Goal: Task Accomplishment & Management: Complete application form

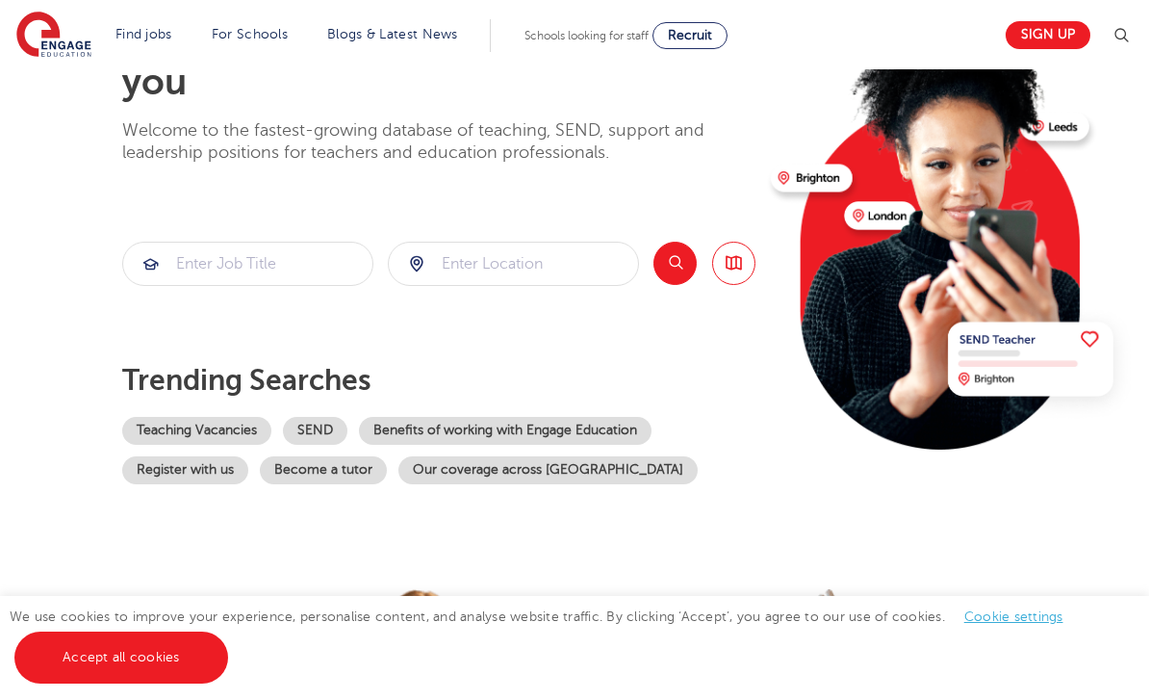
scroll to position [169, 0]
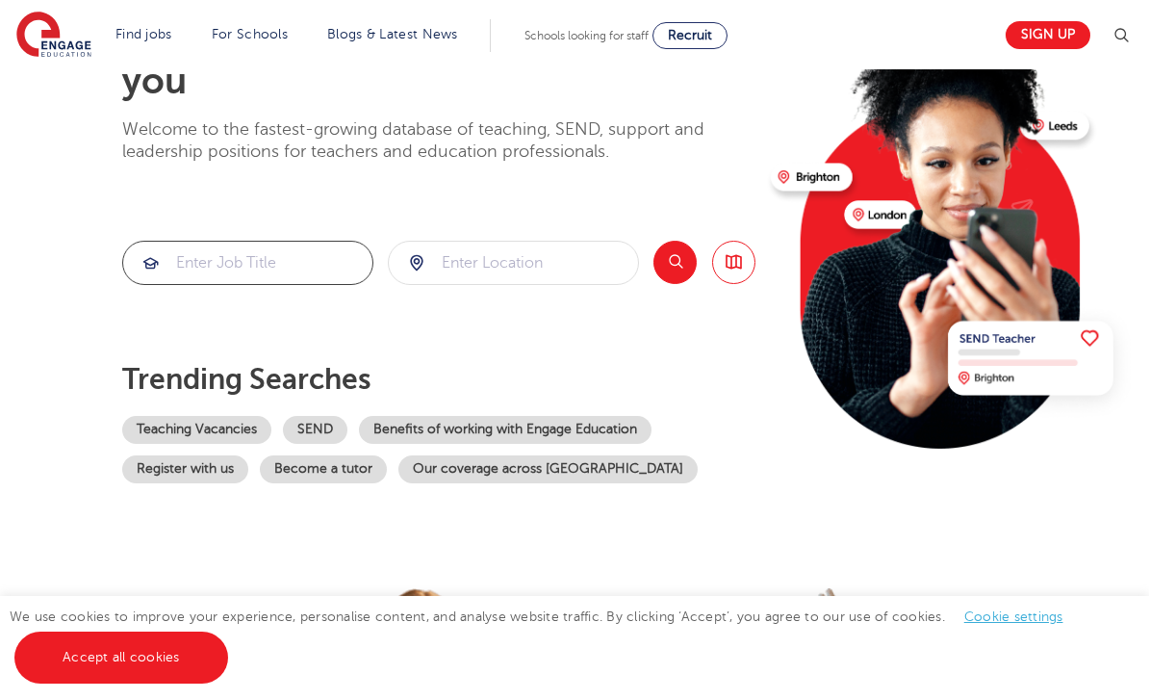
click at [188, 268] on input "search" at bounding box center [247, 263] width 249 height 42
click at [467, 269] on input "search" at bounding box center [513, 263] width 249 height 42
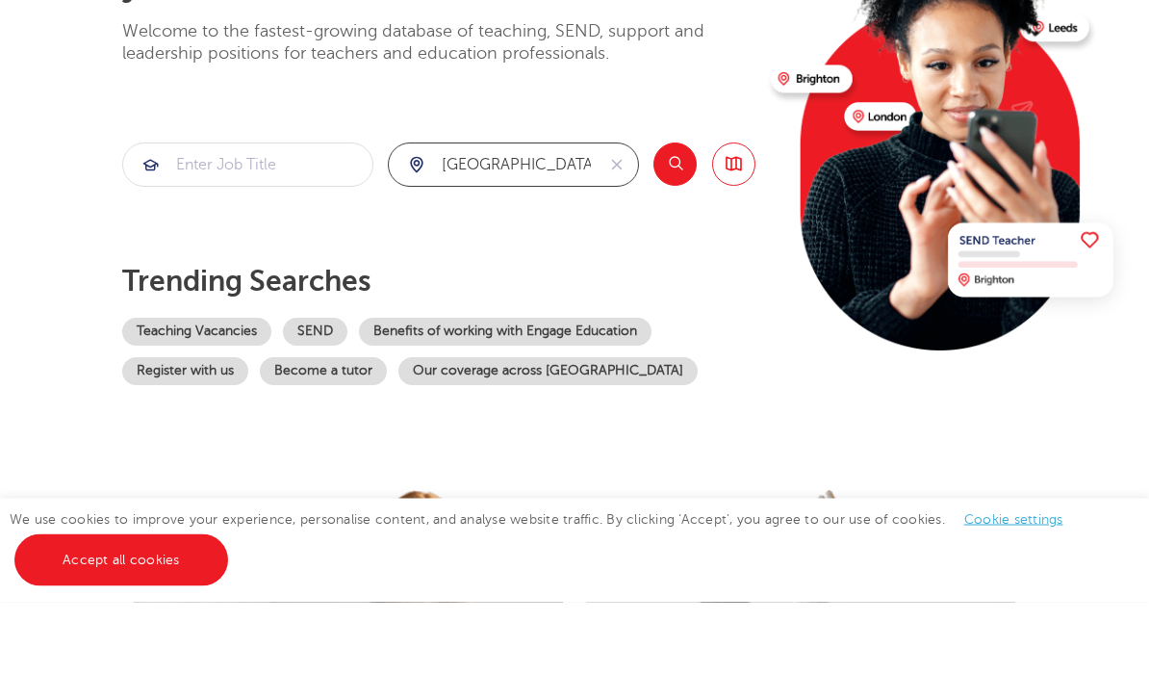
type input "[GEOGRAPHIC_DATA]"
click at [685, 241] on button "Search" at bounding box center [675, 262] width 43 height 43
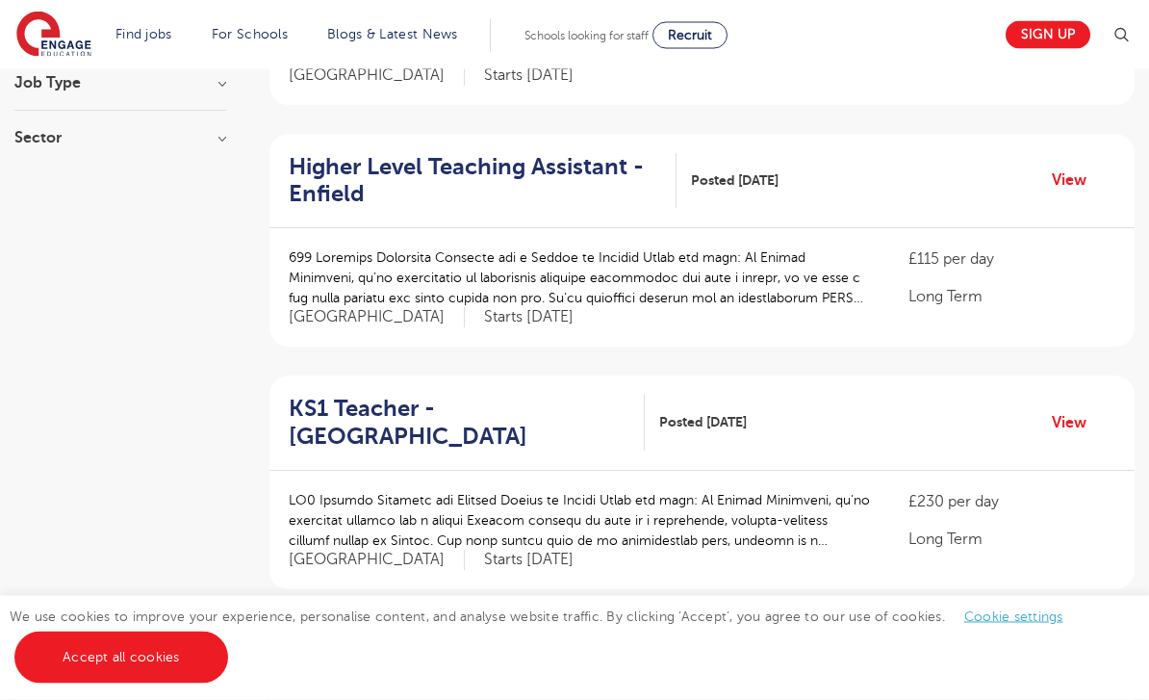
scroll to position [373, 0]
click at [1056, 177] on link "View" at bounding box center [1076, 179] width 49 height 25
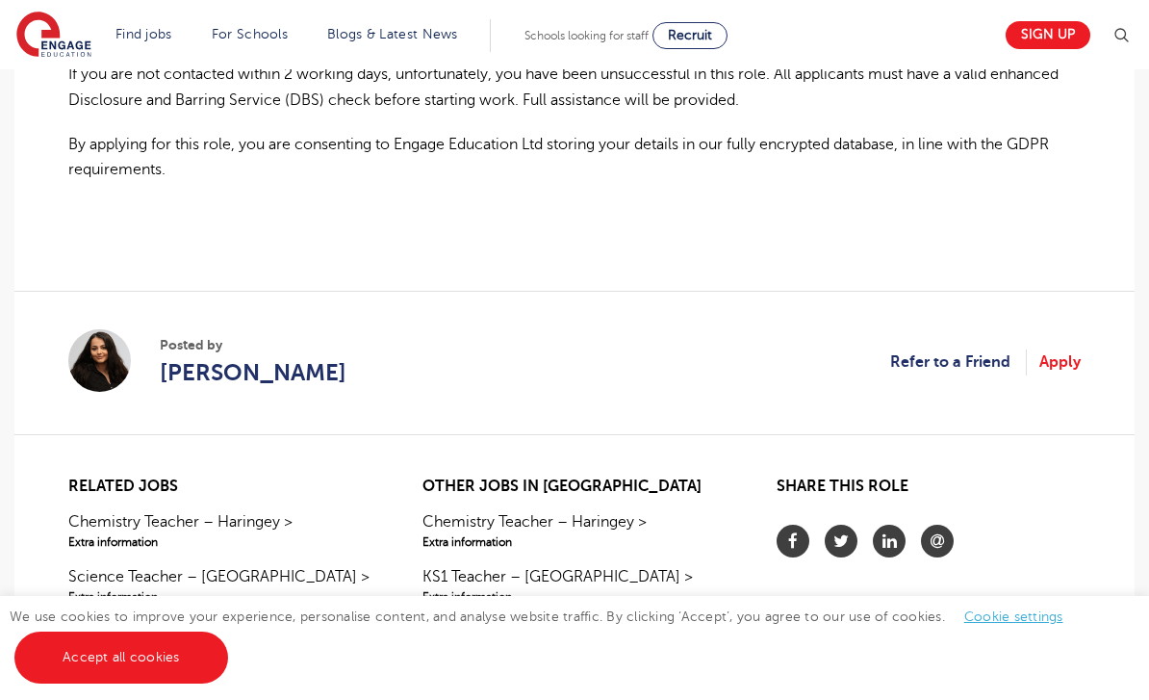
scroll to position [1473, 0]
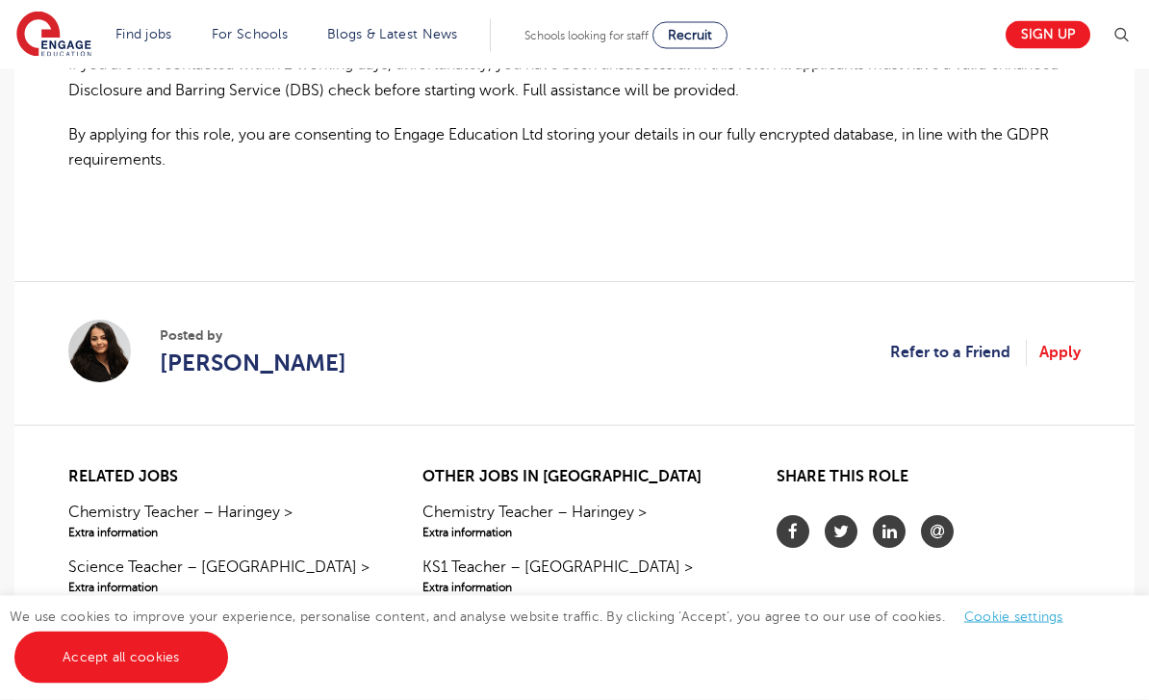
click at [1078, 366] on link "Apply" at bounding box center [1060, 353] width 41 height 25
